Goal: Task Accomplishment & Management: Manage account settings

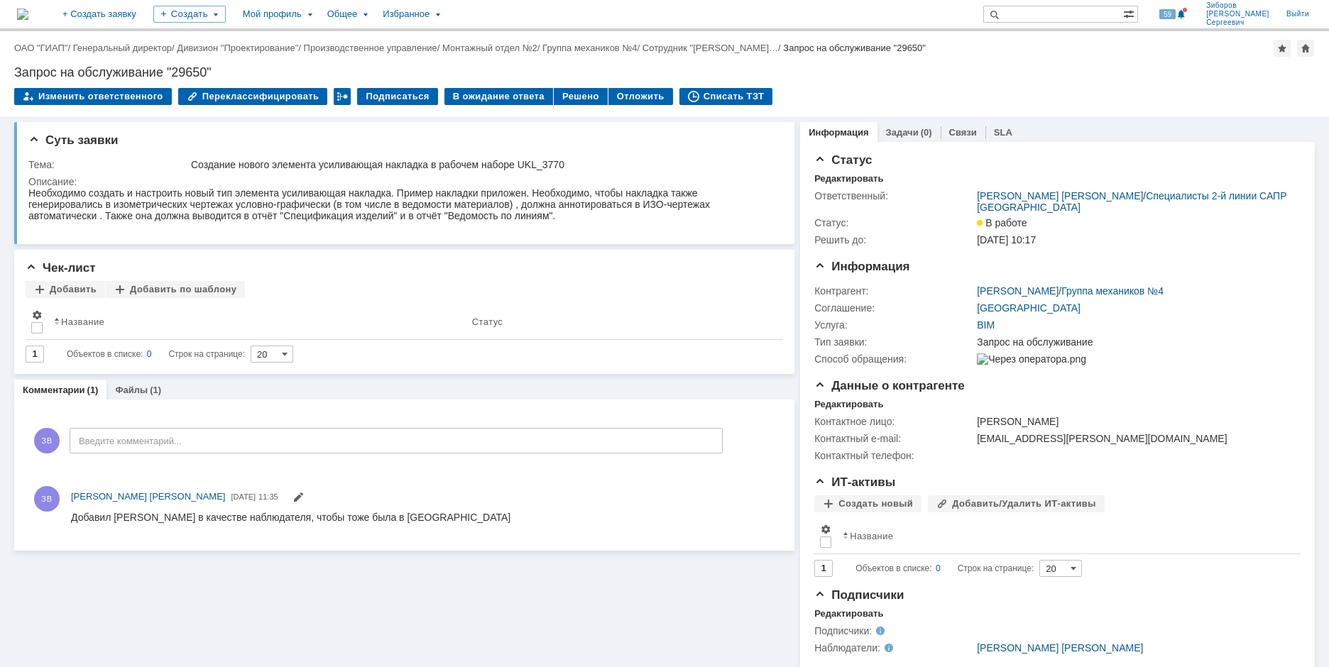
click at [1010, 132] on div "Информация Задачи (0) Связи SLA" at bounding box center [1057, 132] width 515 height 20
click at [1001, 132] on div "SLA" at bounding box center [1004, 132] width 36 height 21
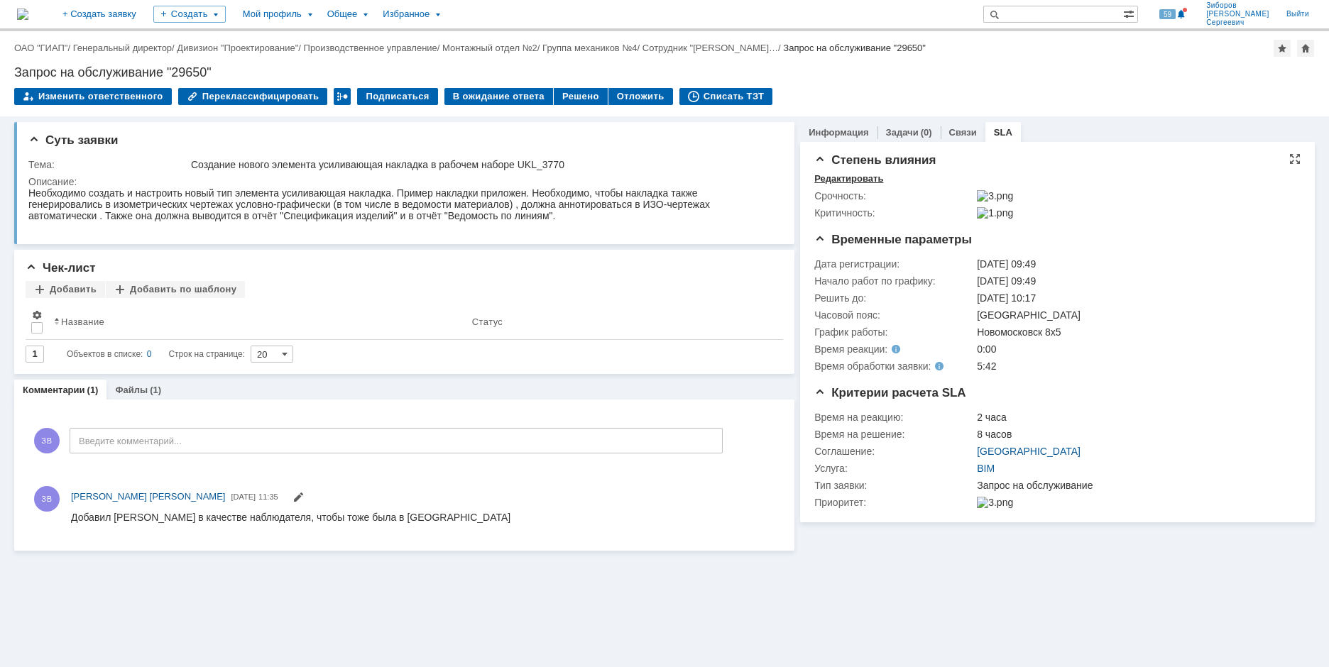
click at [856, 178] on div "Редактировать" at bounding box center [848, 178] width 69 height 11
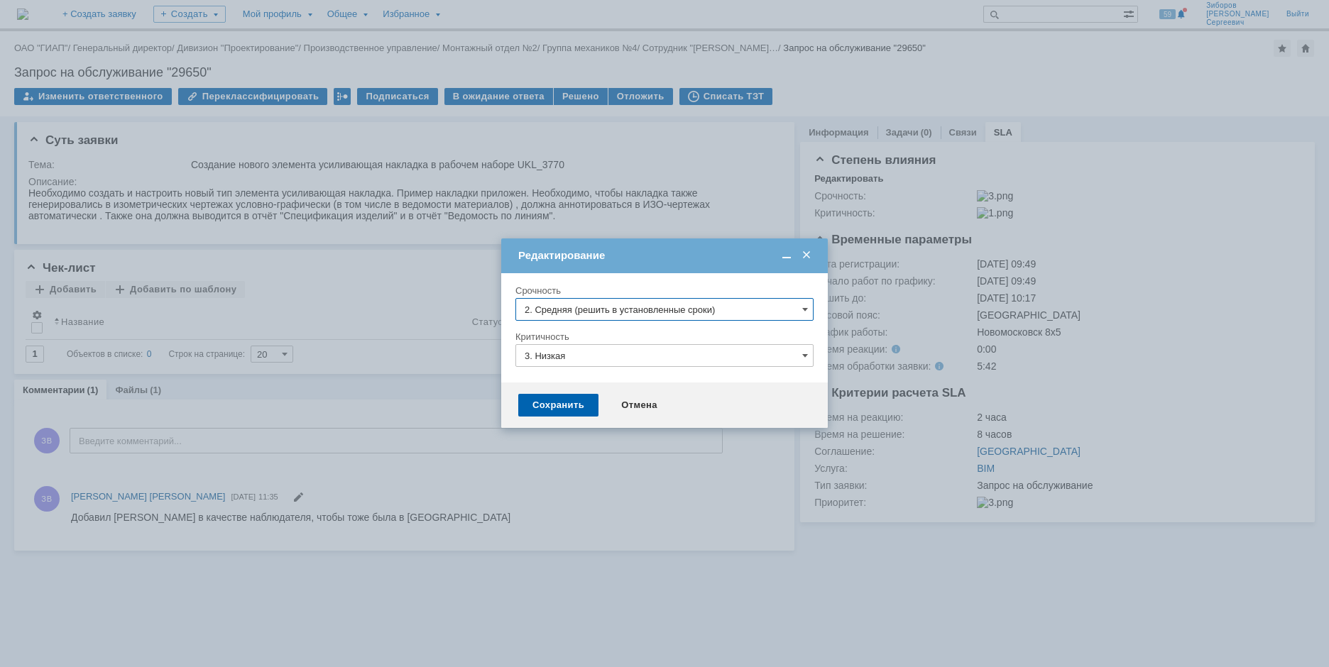
click at [597, 307] on input "2. Средняя (решить в установленные сроки)" at bounding box center [664, 309] width 298 height 23
click at [582, 409] on span "3. Низкая (готовы подождать решение)" at bounding box center [665, 405] width 280 height 11
type input "3. Низкая (готовы подождать решение)"
click at [570, 408] on div "Сохранить" at bounding box center [558, 405] width 80 height 23
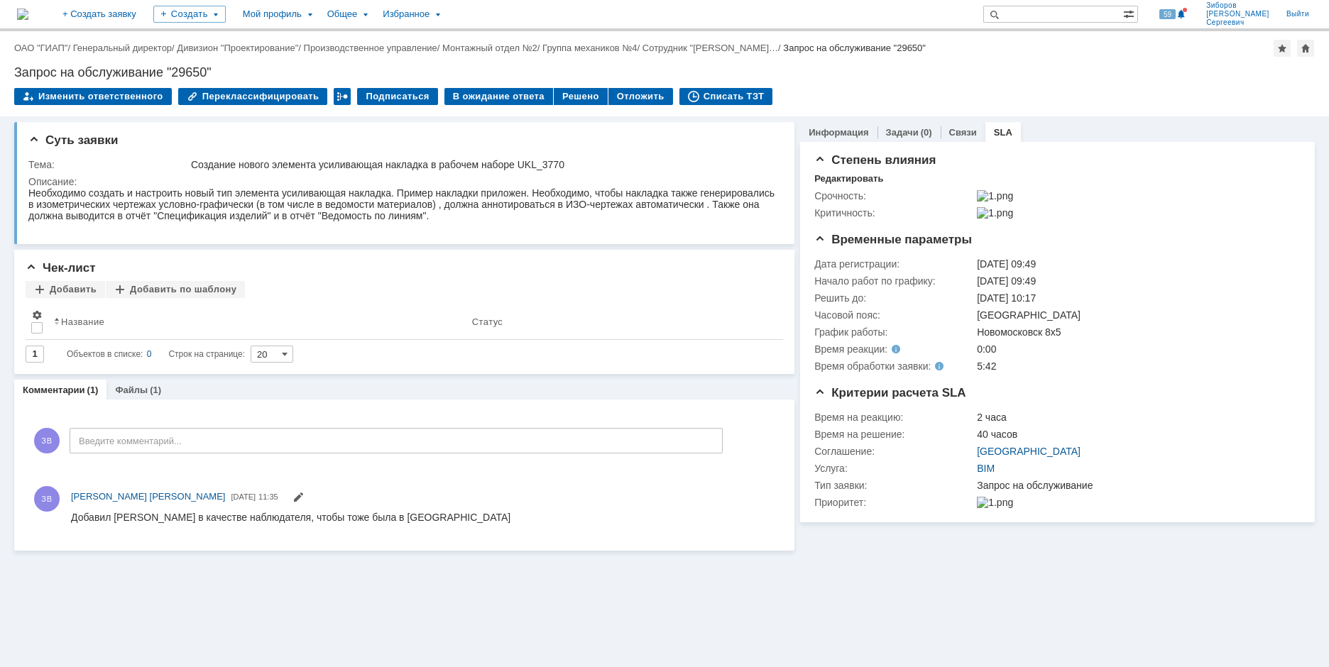
click at [28, 9] on img at bounding box center [22, 14] width 11 height 11
